Goal: Transaction & Acquisition: Purchase product/service

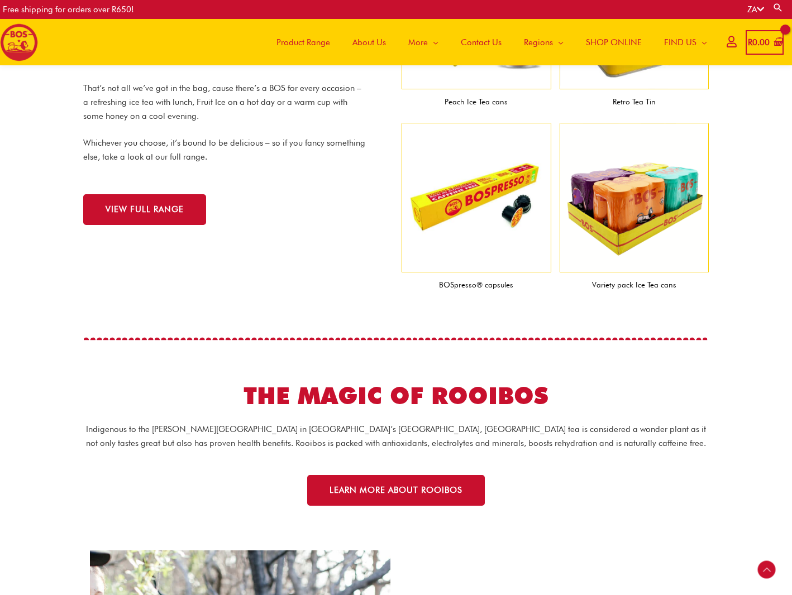
scroll to position [1192, 0]
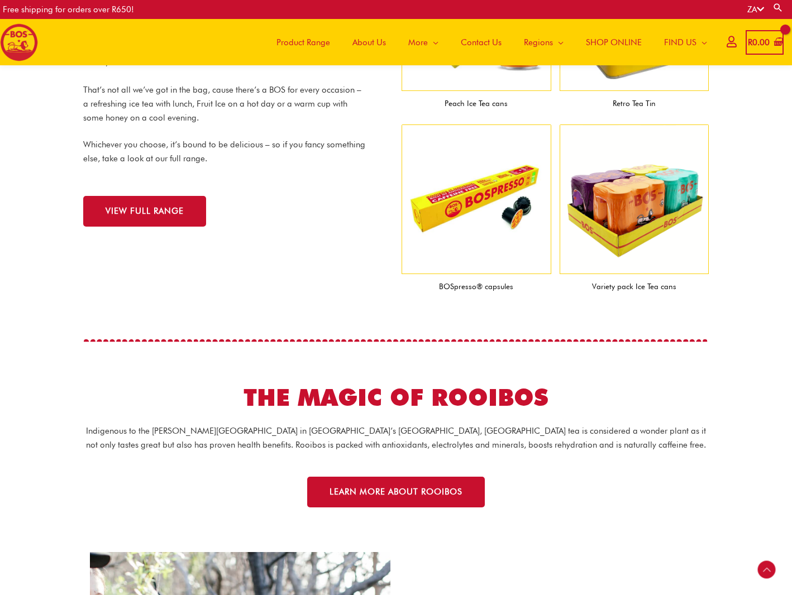
click at [291, 41] on span "Product Range" at bounding box center [303, 42] width 54 height 33
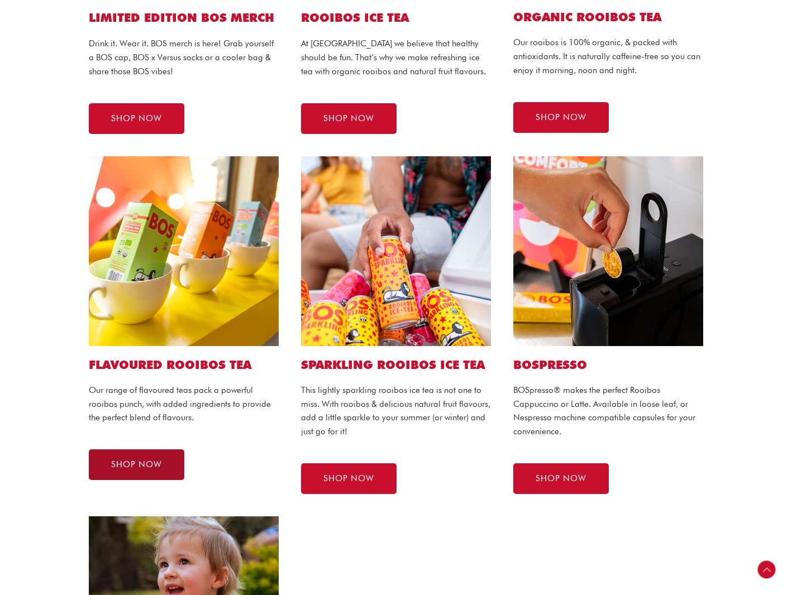
scroll to position [478, 0]
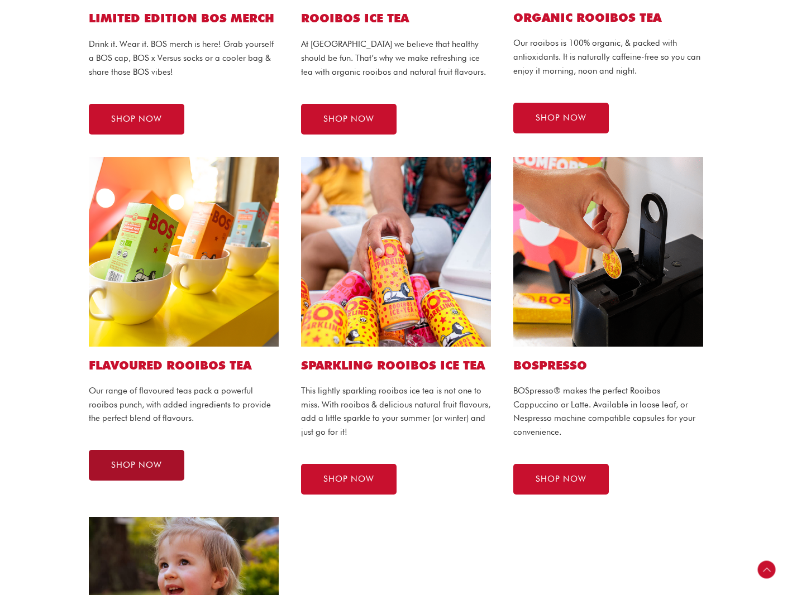
click at [141, 468] on span "SHOP NOW" at bounding box center [136, 465] width 51 height 8
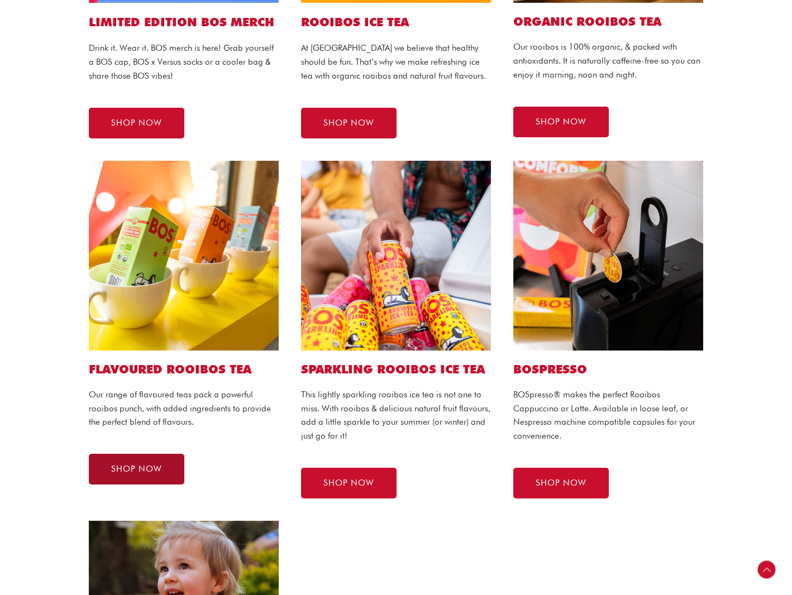
scroll to position [476, 0]
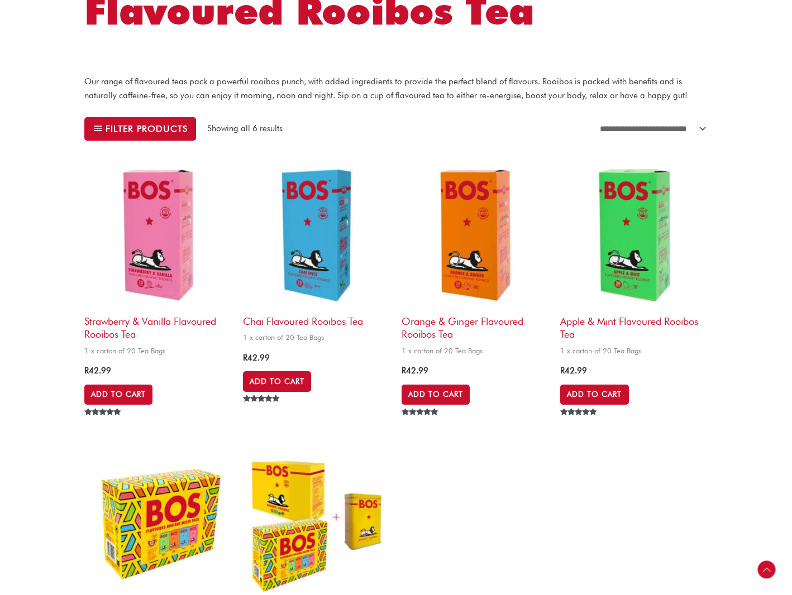
scroll to position [267, 0]
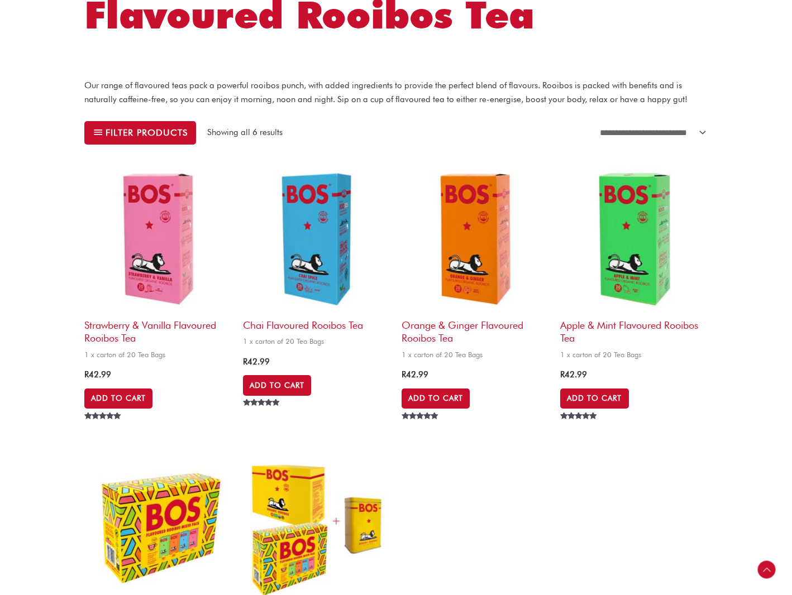
click at [646, 229] on img at bounding box center [633, 238] width 147 height 147
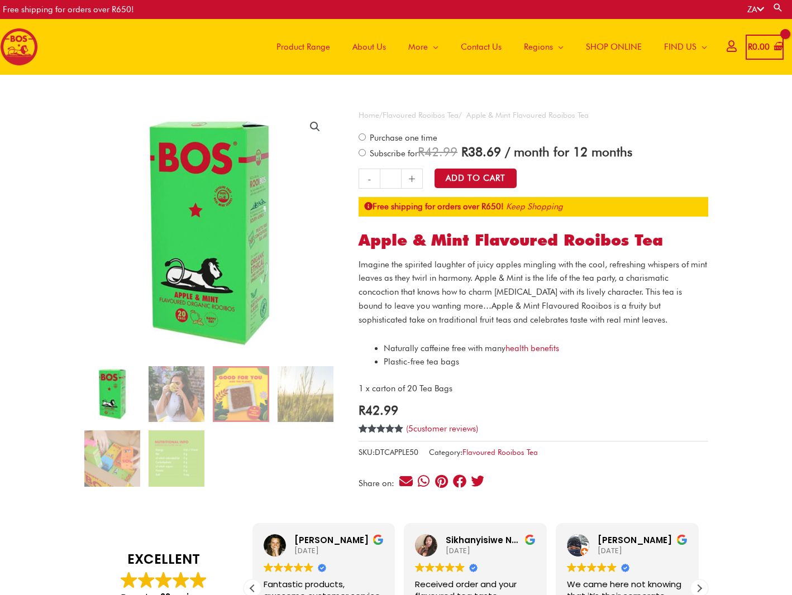
scroll to position [1, 0]
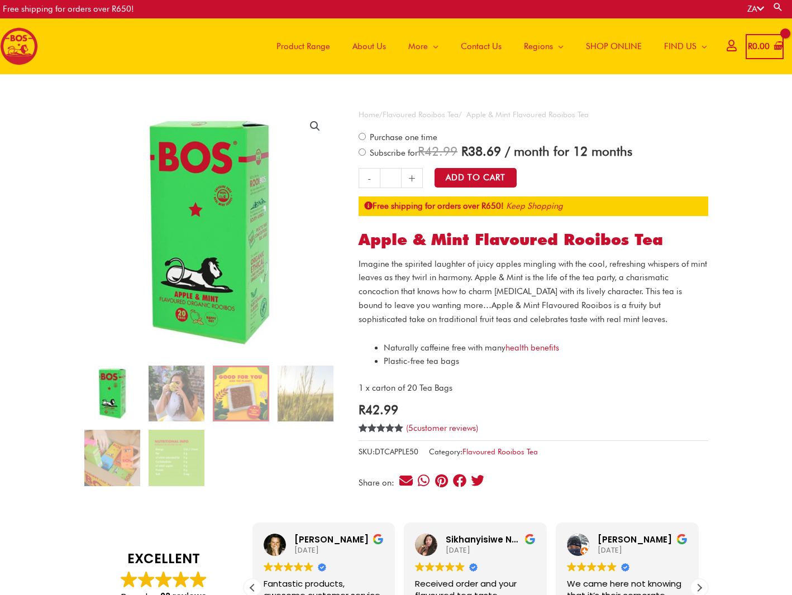
drag, startPoint x: 658, startPoint y: 327, endPoint x: 660, endPoint y: 333, distance: 7.1
click at [658, 327] on div "Imagine the spirited laughter of juicy apples mingling with the cool, refreshin…" at bounding box center [532, 326] width 349 height 138
click at [664, 393] on p "1 x carton of 20 Tea Bags" at bounding box center [532, 388] width 349 height 14
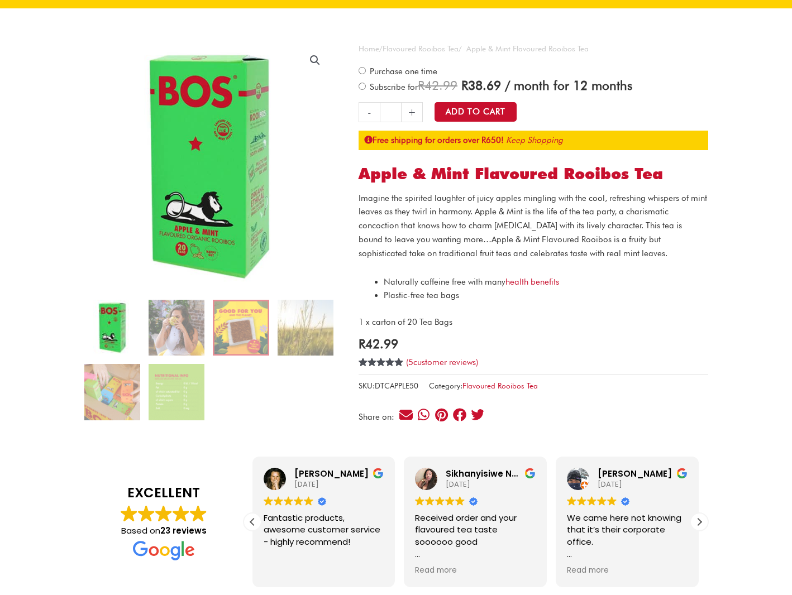
scroll to position [63, 0]
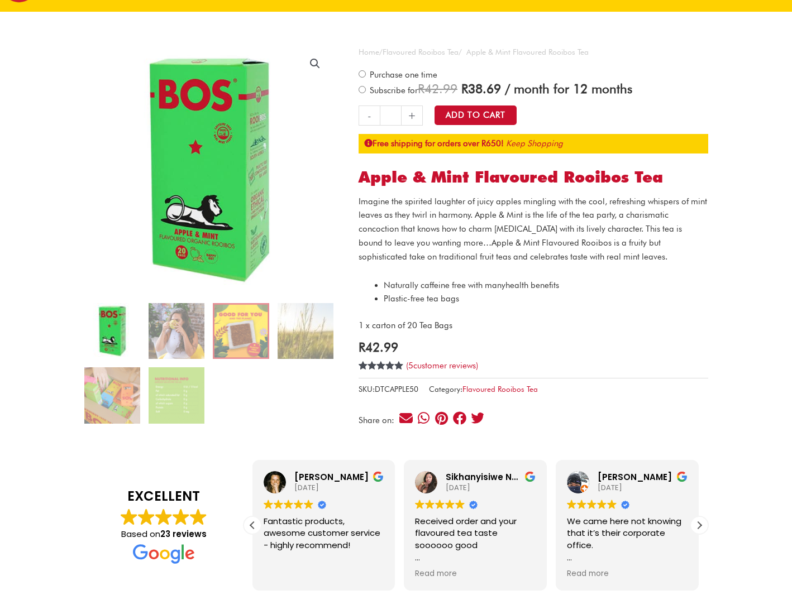
click at [547, 287] on link "health benefits" at bounding box center [532, 285] width 54 height 10
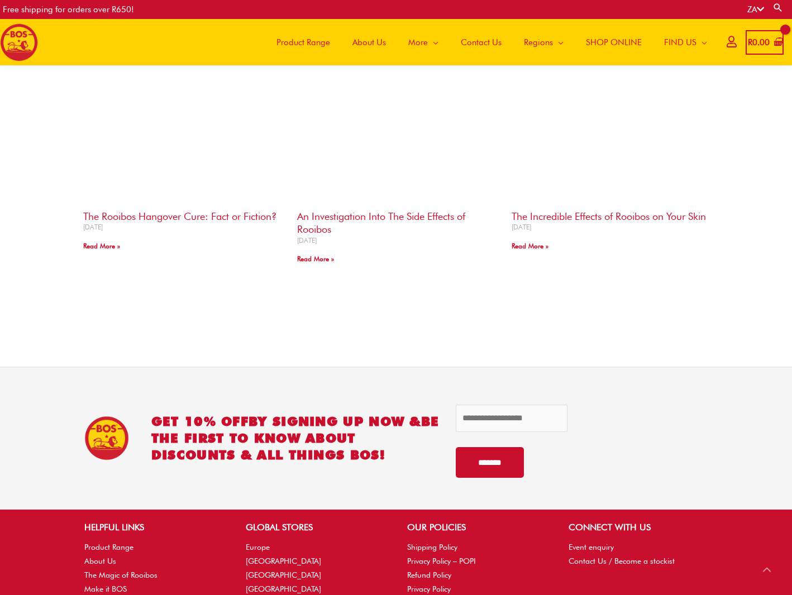
scroll to position [1250, 0]
